Goal: Task Accomplishment & Management: Complete application form

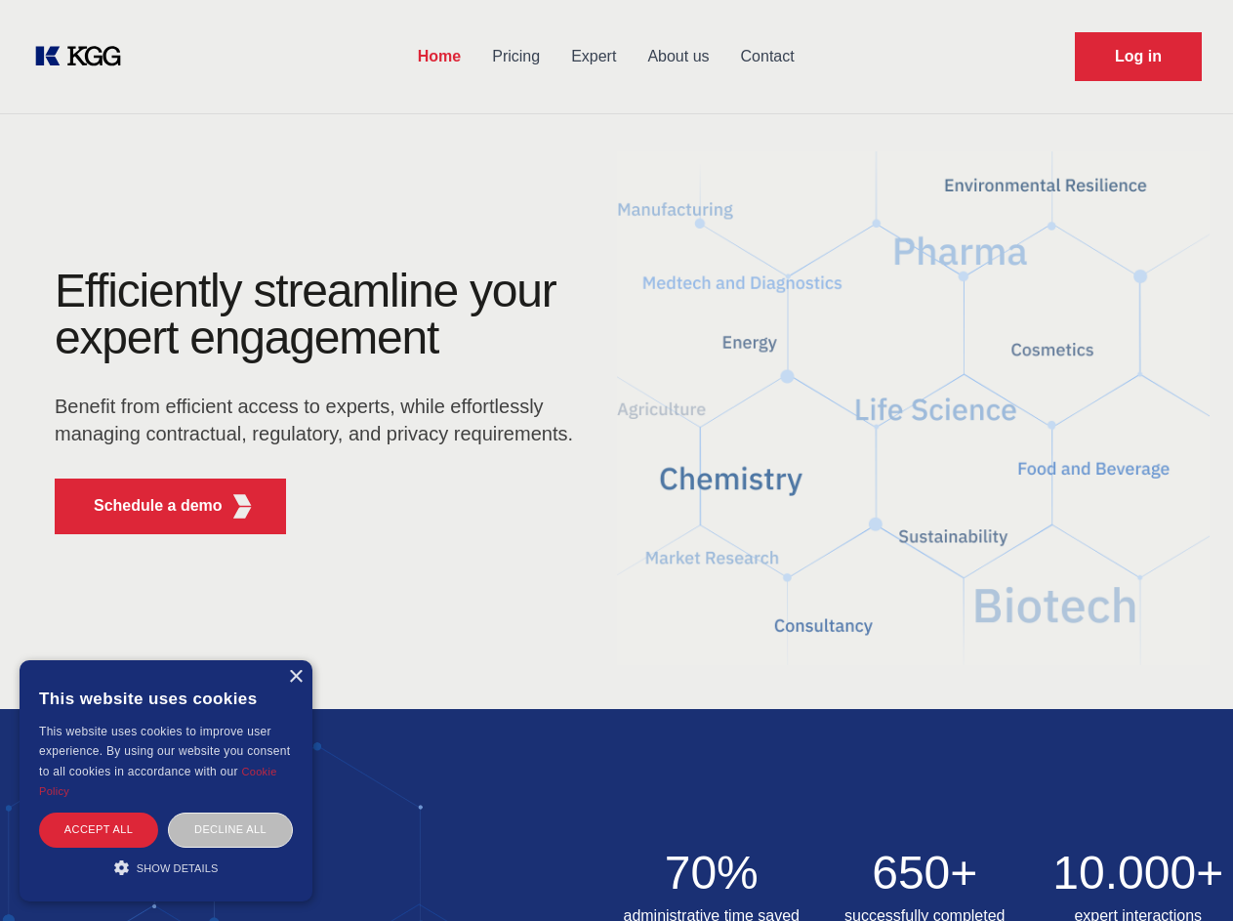
click at [616, 460] on div "Efficiently streamline your expert engagement Benefit from efficient access to …" at bounding box center [320, 409] width 594 height 282
click at [146, 506] on p "Schedule a demo" at bounding box center [158, 505] width 129 height 23
click at [295, 677] on div "× This website uses cookies This website uses cookies to improve user experienc…" at bounding box center [166, 780] width 293 height 241
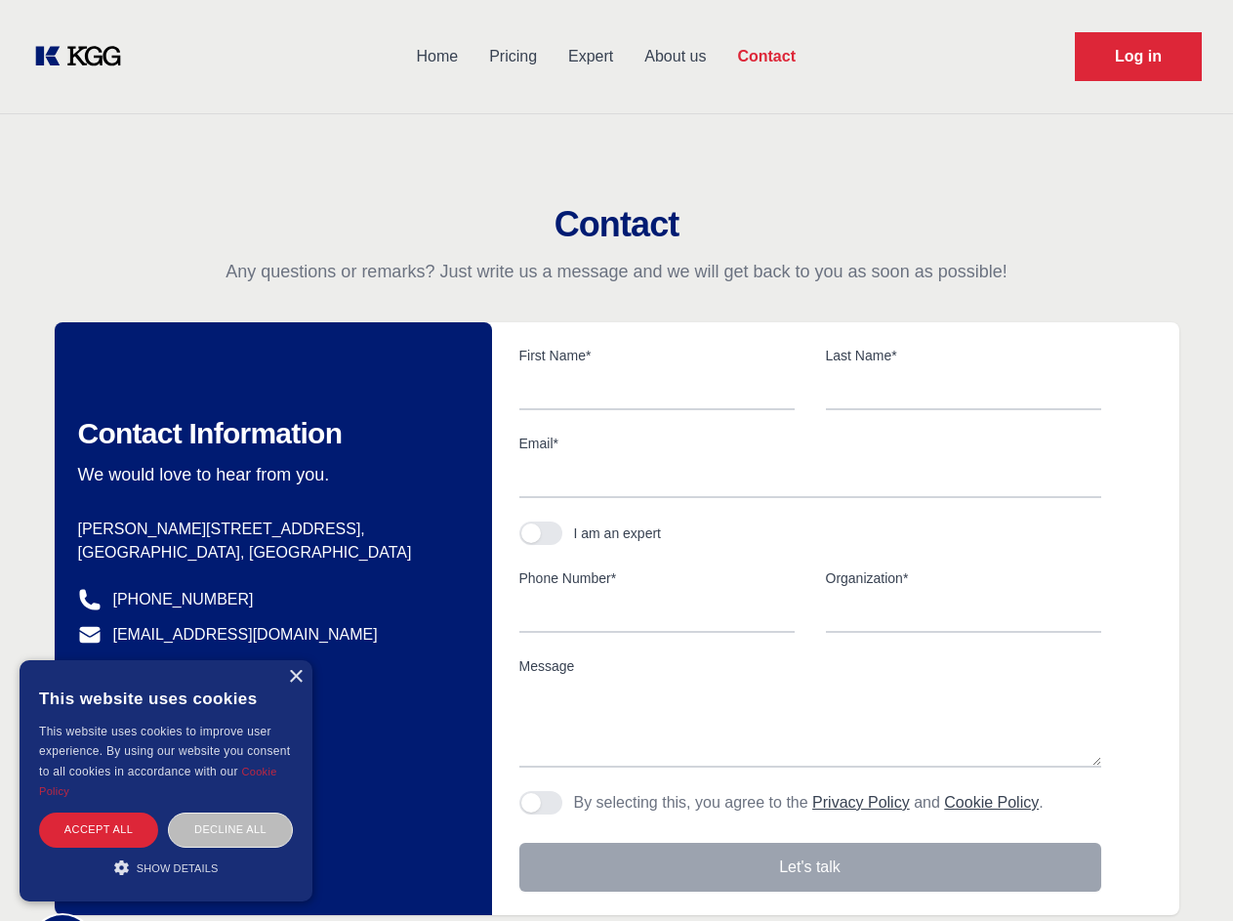
click at [99, 829] on div "Accept all" at bounding box center [98, 829] width 119 height 34
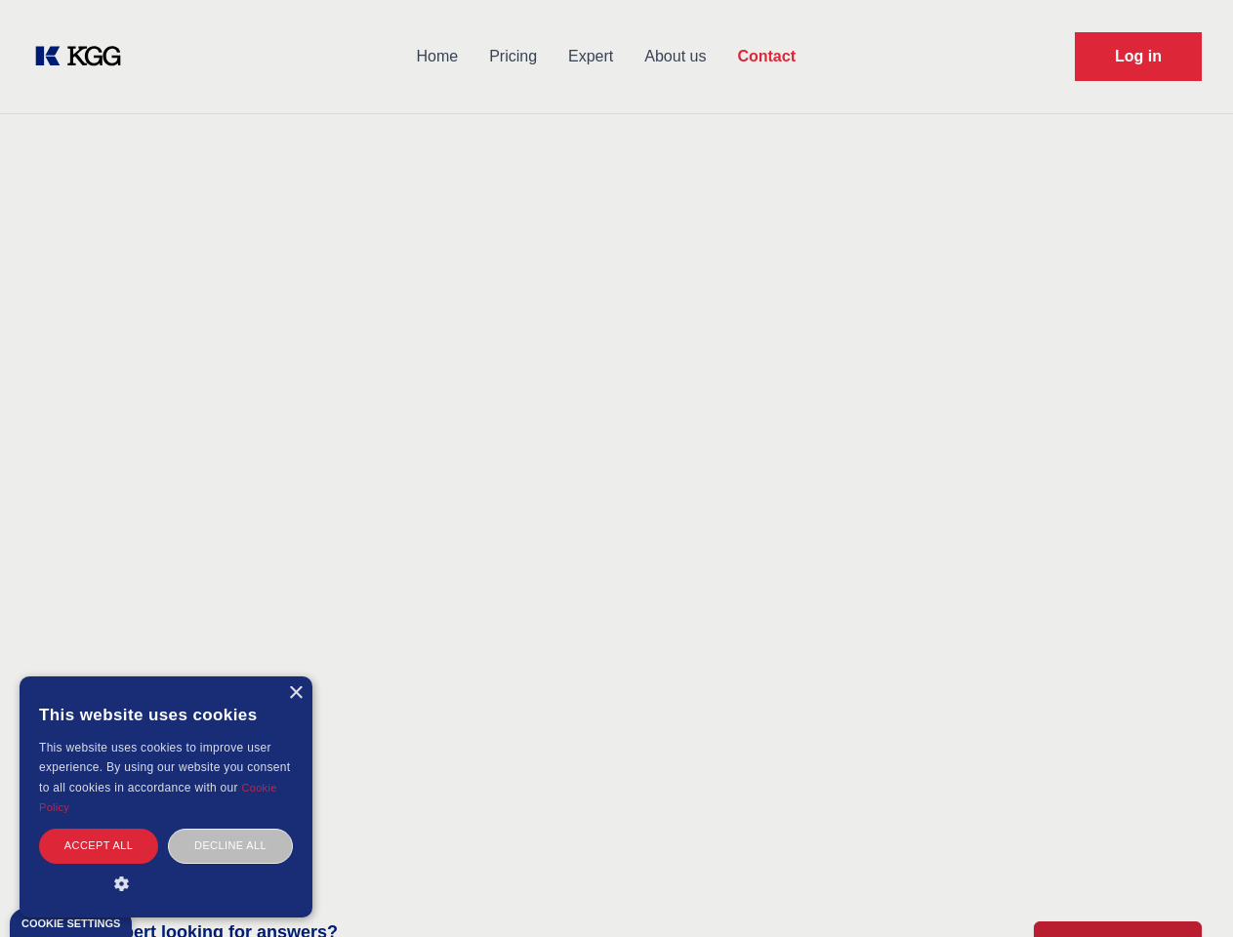
click at [230, 829] on div "Decline all" at bounding box center [230, 846] width 125 height 34
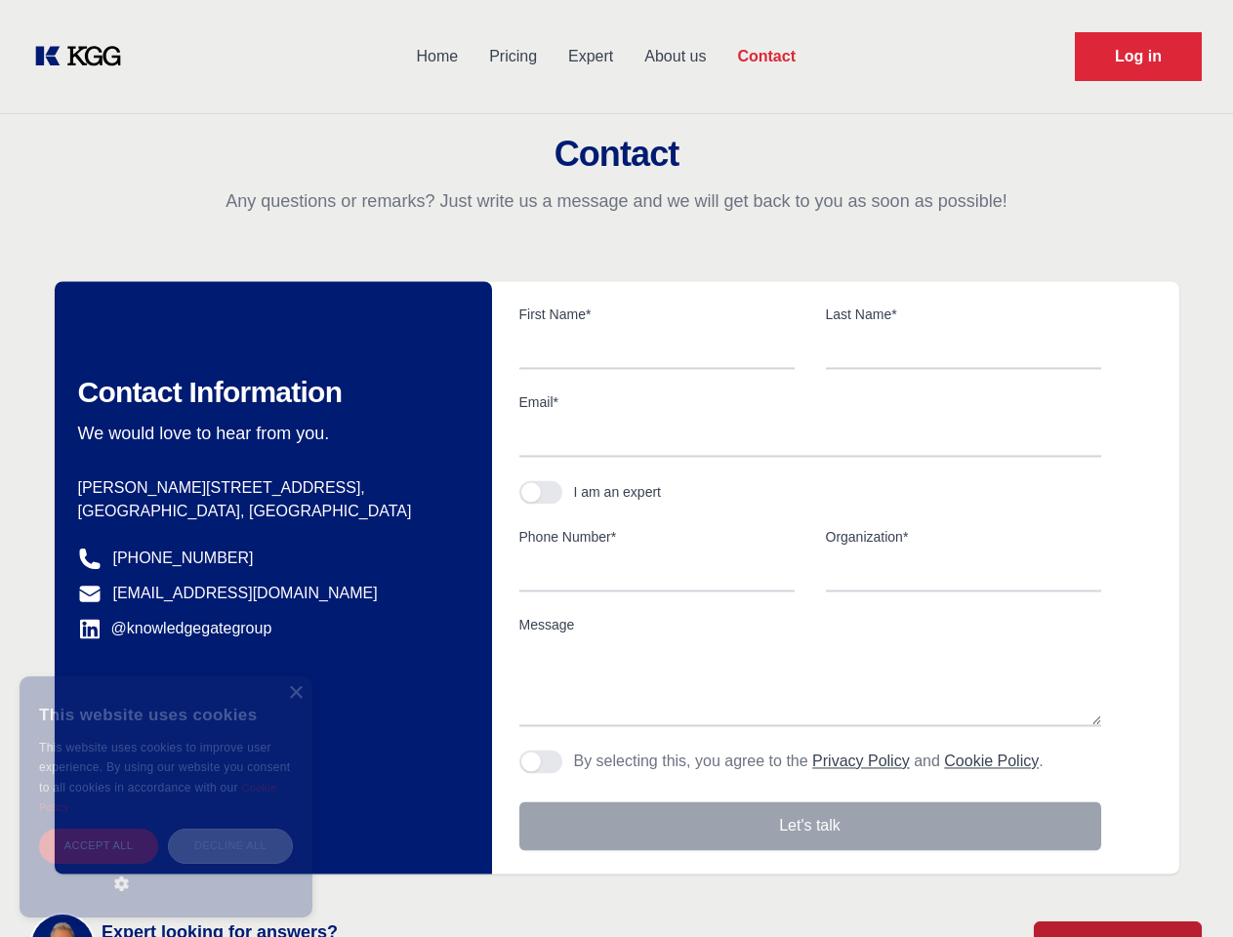
click at [166, 867] on main "Contact Any questions or remarks? Just write us a message and we will get back …" at bounding box center [616, 508] width 1233 height 1017
